Goal: Task Accomplishment & Management: Manage account settings

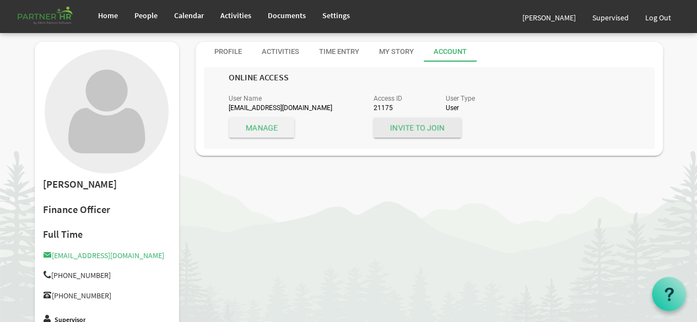
click at [264, 126] on span "Manage" at bounding box center [261, 128] width 65 height 20
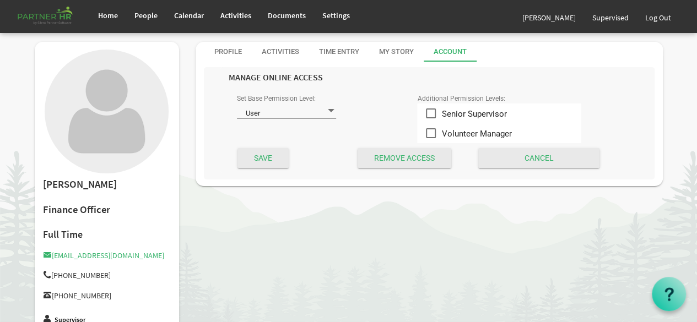
click at [328, 113] on span at bounding box center [331, 111] width 10 height 10
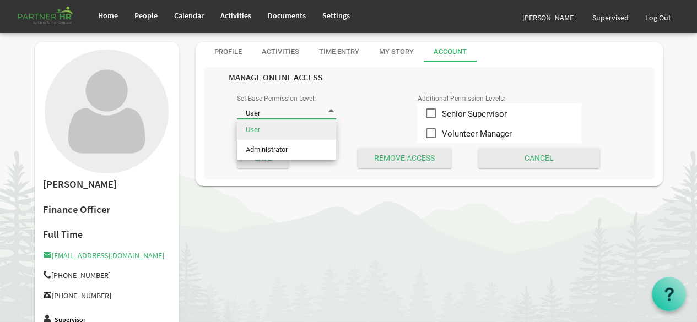
click at [328, 113] on span at bounding box center [331, 111] width 10 height 10
click at [317, 149] on li "Administrator" at bounding box center [286, 150] width 99 height 20
type input "Administrator"
click at [317, 149] on li "Administrator" at bounding box center [286, 150] width 99 height 20
click at [263, 159] on input "Save" at bounding box center [262, 158] width 51 height 20
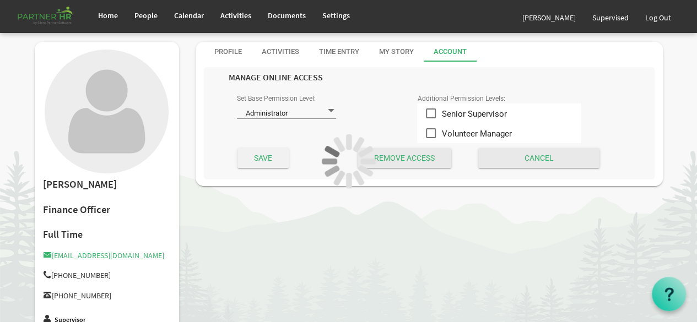
click at [263, 159] on div at bounding box center [348, 161] width 697 height 322
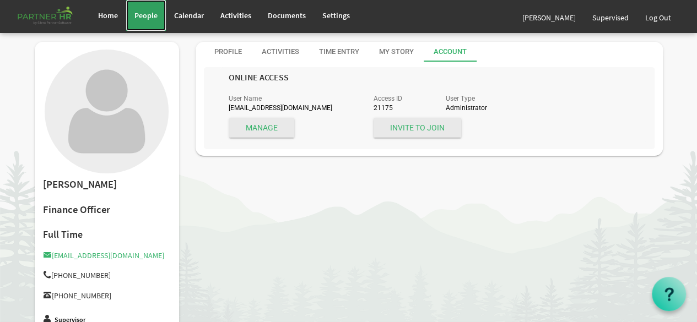
click at [148, 15] on span "People" at bounding box center [145, 15] width 23 height 10
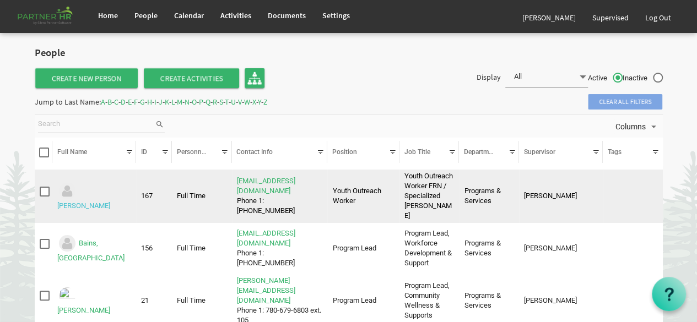
click at [109, 202] on link "[PERSON_NAME]" at bounding box center [83, 206] width 53 height 8
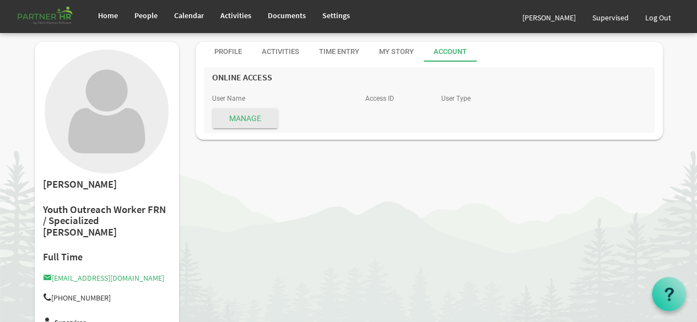
click at [457, 47] on div "Account" at bounding box center [449, 52] width 33 height 10
click at [262, 114] on span "Manage" at bounding box center [245, 119] width 65 height 20
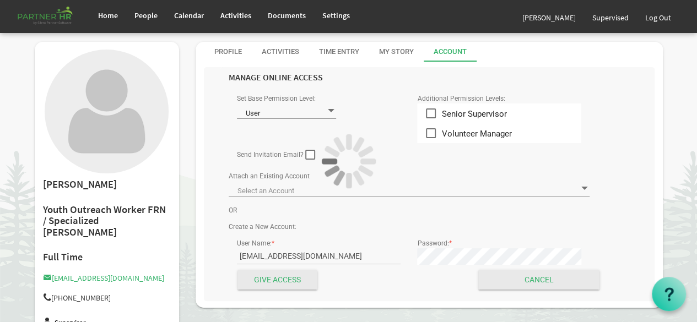
type input "Adkins, Megan - megana@theopendoors.ca ID: 22142"
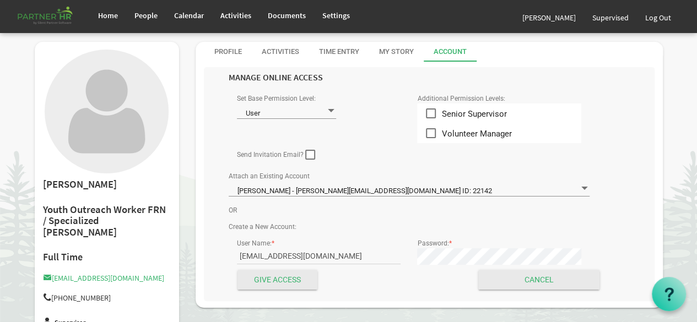
click at [330, 112] on span at bounding box center [331, 111] width 10 height 10
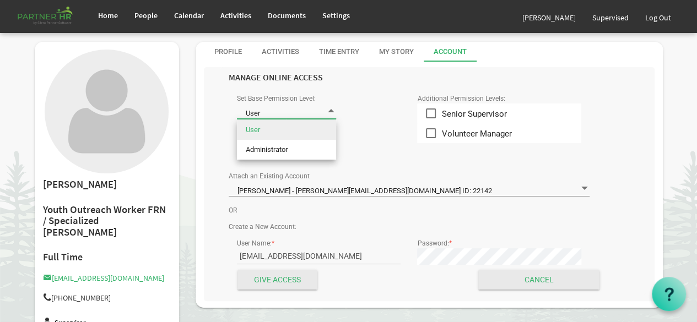
click at [317, 132] on li "User" at bounding box center [286, 130] width 99 height 20
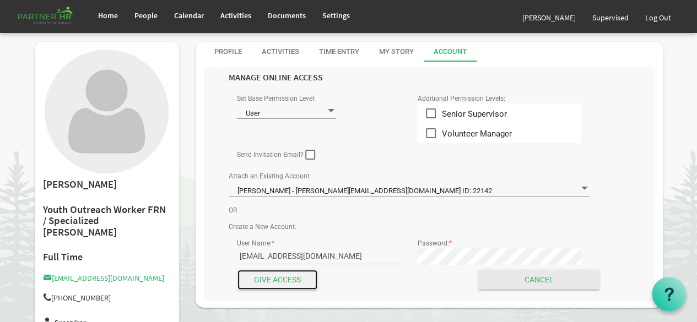
click at [291, 279] on input "Give Access" at bounding box center [277, 280] width 80 height 20
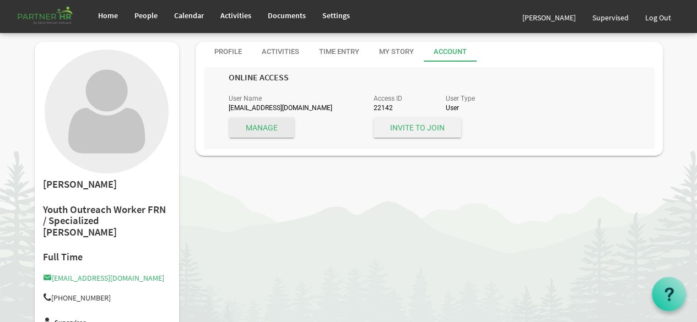
click at [428, 128] on span "Invite to Join" at bounding box center [417, 128] width 88 height 20
click at [135, 17] on span "People" at bounding box center [145, 15] width 23 height 10
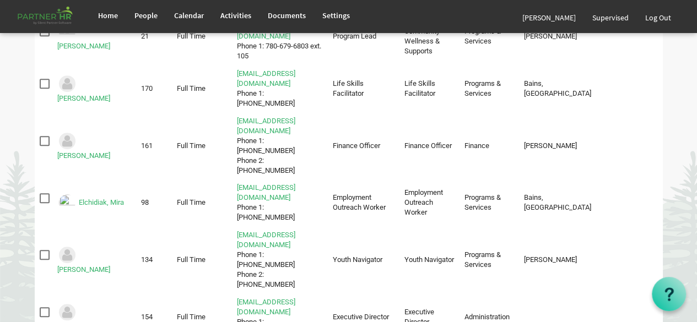
scroll to position [330, 0]
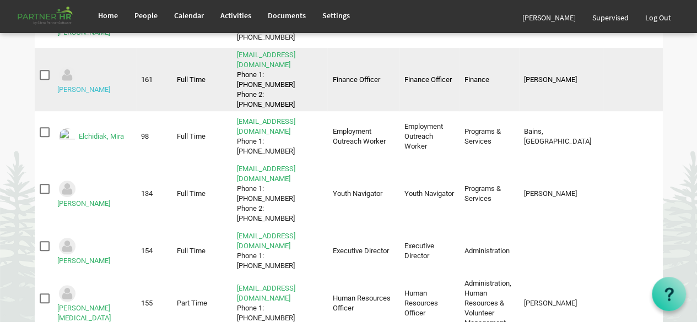
click at [98, 85] on link "[PERSON_NAME]" at bounding box center [83, 89] width 53 height 8
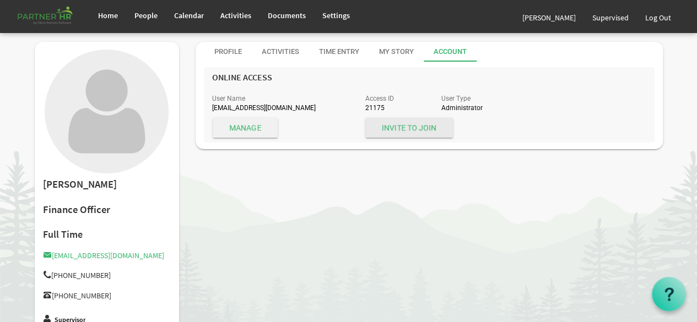
click at [253, 124] on span "Manage" at bounding box center [245, 128] width 65 height 20
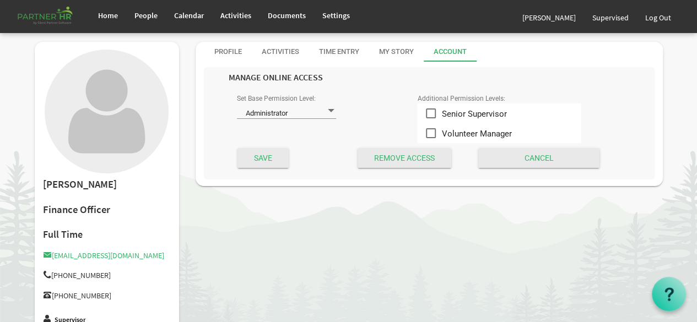
click at [326, 112] on span at bounding box center [331, 111] width 10 height 10
click at [382, 100] on div "Set Base Permission Level: Administrator Administrator" at bounding box center [319, 108] width 180 height 34
click at [328, 114] on span at bounding box center [331, 111] width 10 height 10
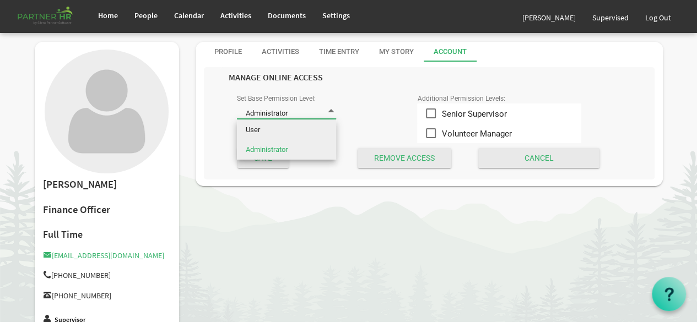
click at [311, 131] on li "User" at bounding box center [286, 130] width 99 height 20
type input "User"
click at [311, 131] on li "User" at bounding box center [286, 130] width 99 height 20
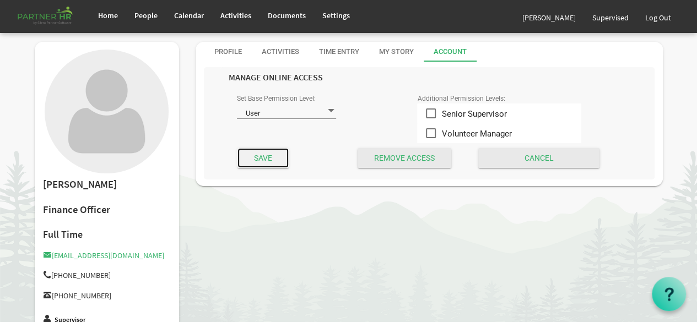
click at [280, 158] on input "Save" at bounding box center [262, 158] width 51 height 20
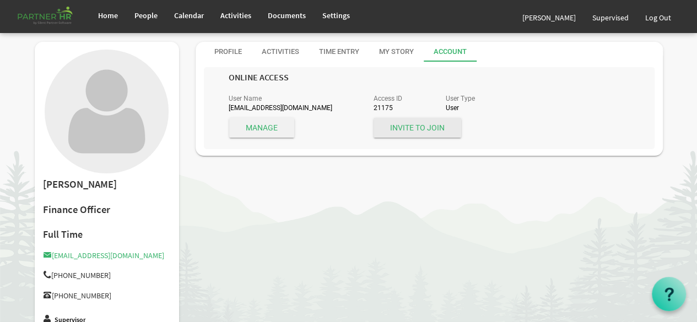
click at [270, 132] on span "Manage" at bounding box center [261, 128] width 65 height 20
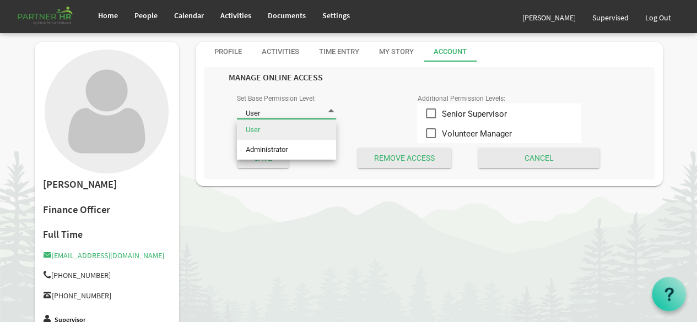
click at [330, 113] on span at bounding box center [331, 111] width 10 height 10
click at [317, 150] on li "Administrator" at bounding box center [286, 150] width 99 height 20
type input "Administrator"
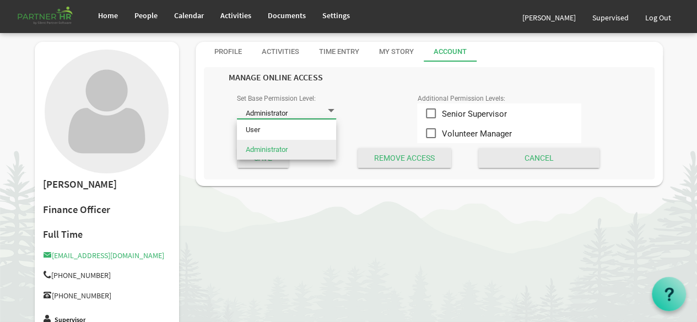
click at [317, 150] on li "Administrator" at bounding box center [286, 150] width 99 height 20
click at [277, 158] on input "Save" at bounding box center [262, 158] width 51 height 20
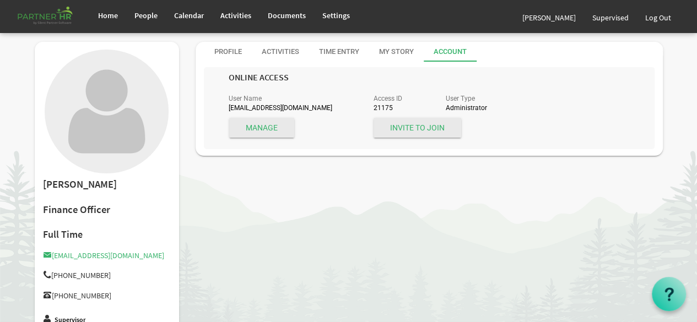
click at [384, 205] on div "[PERSON_NAME] Finance Officer Full Time [PERSON_NAME][EMAIL_ADDRESS][DOMAIN_NAM…" at bounding box center [348, 252] width 644 height 420
